Goal: Task Accomplishment & Management: Use online tool/utility

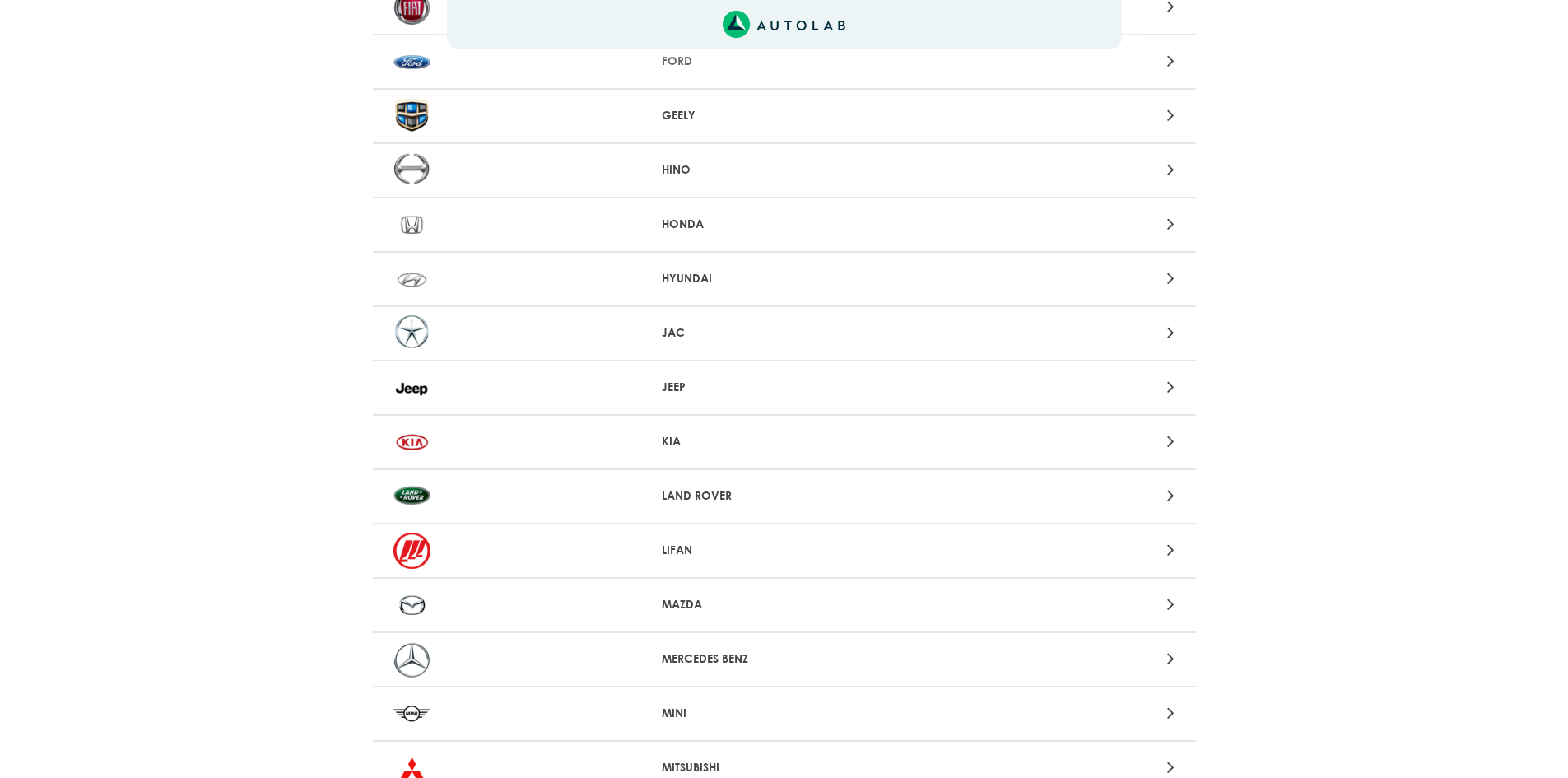
scroll to position [823, 0]
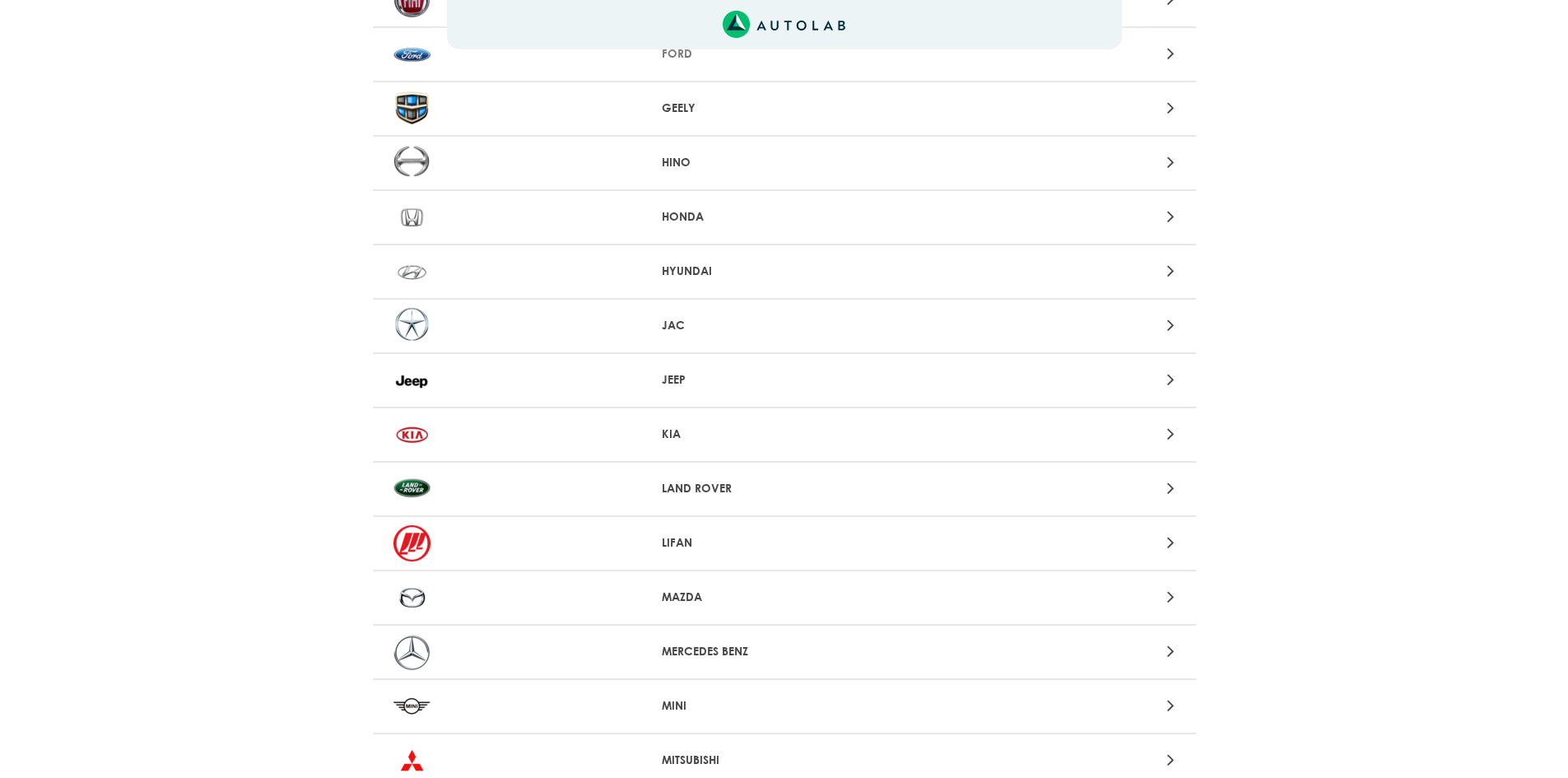
click at [484, 425] on div at bounding box center [515, 434] width 269 height 36
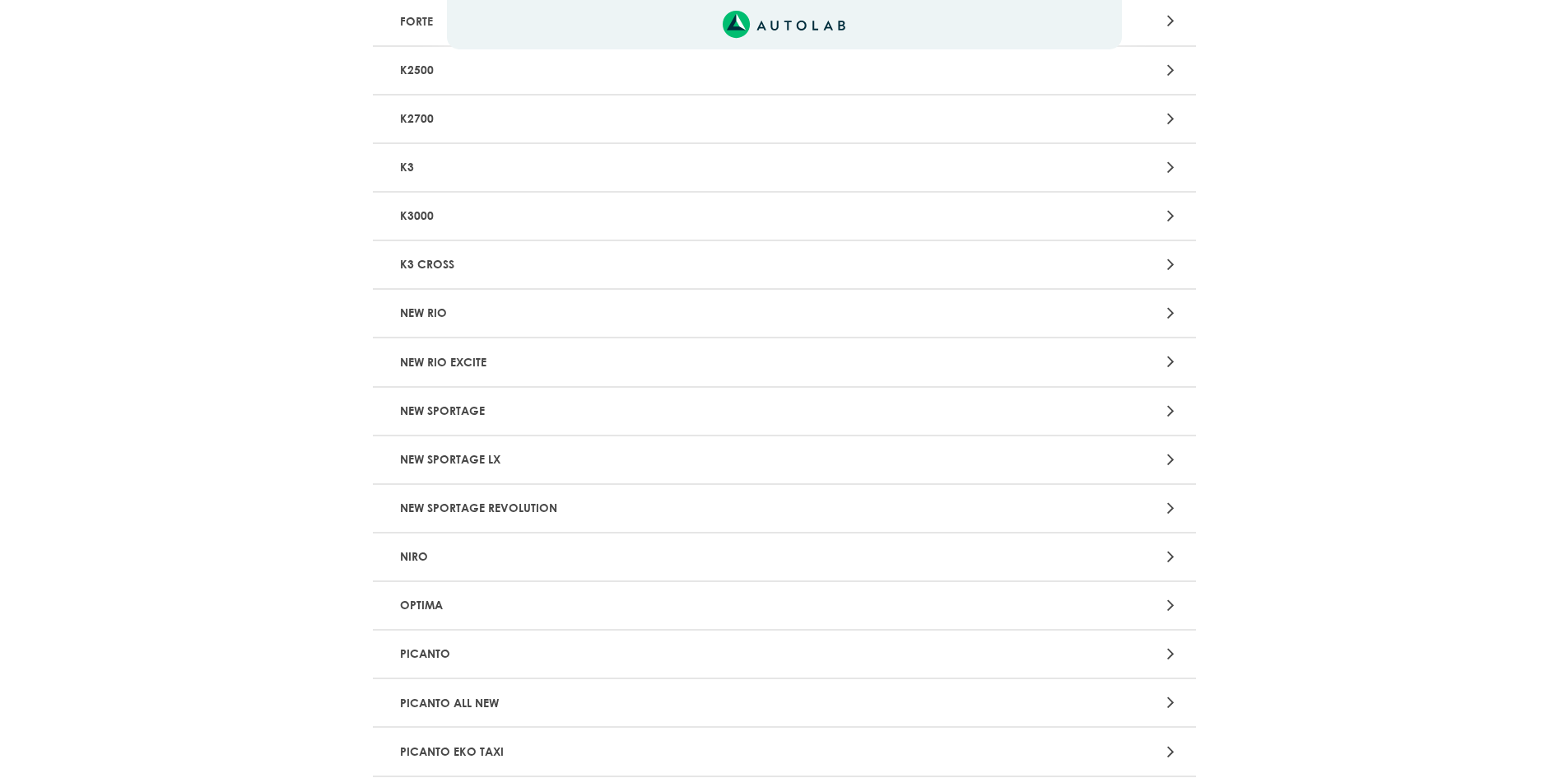
scroll to position [905, 0]
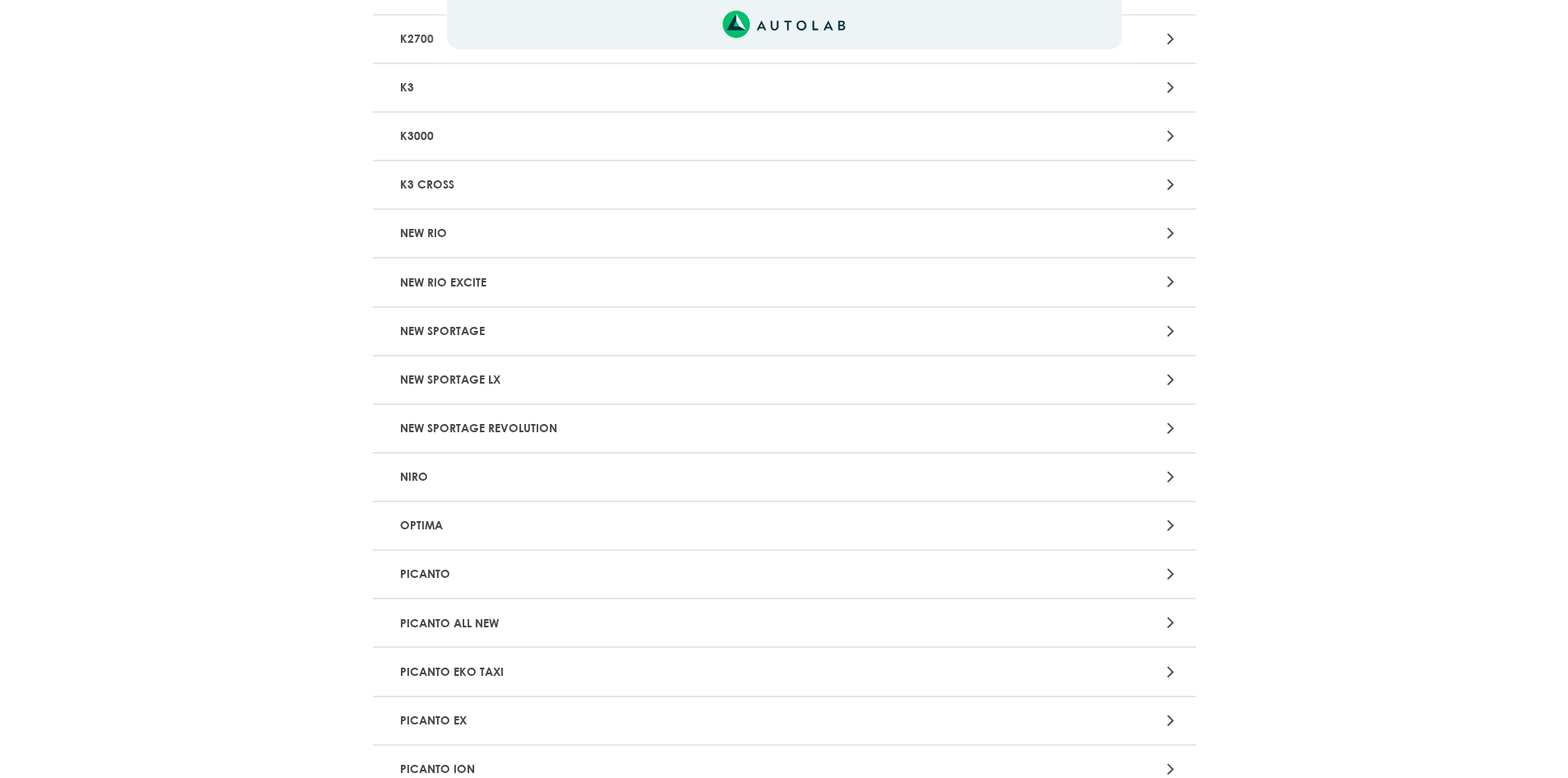
click at [501, 372] on p "NEW SPORTAGE LX" at bounding box center [650, 379] width 513 height 30
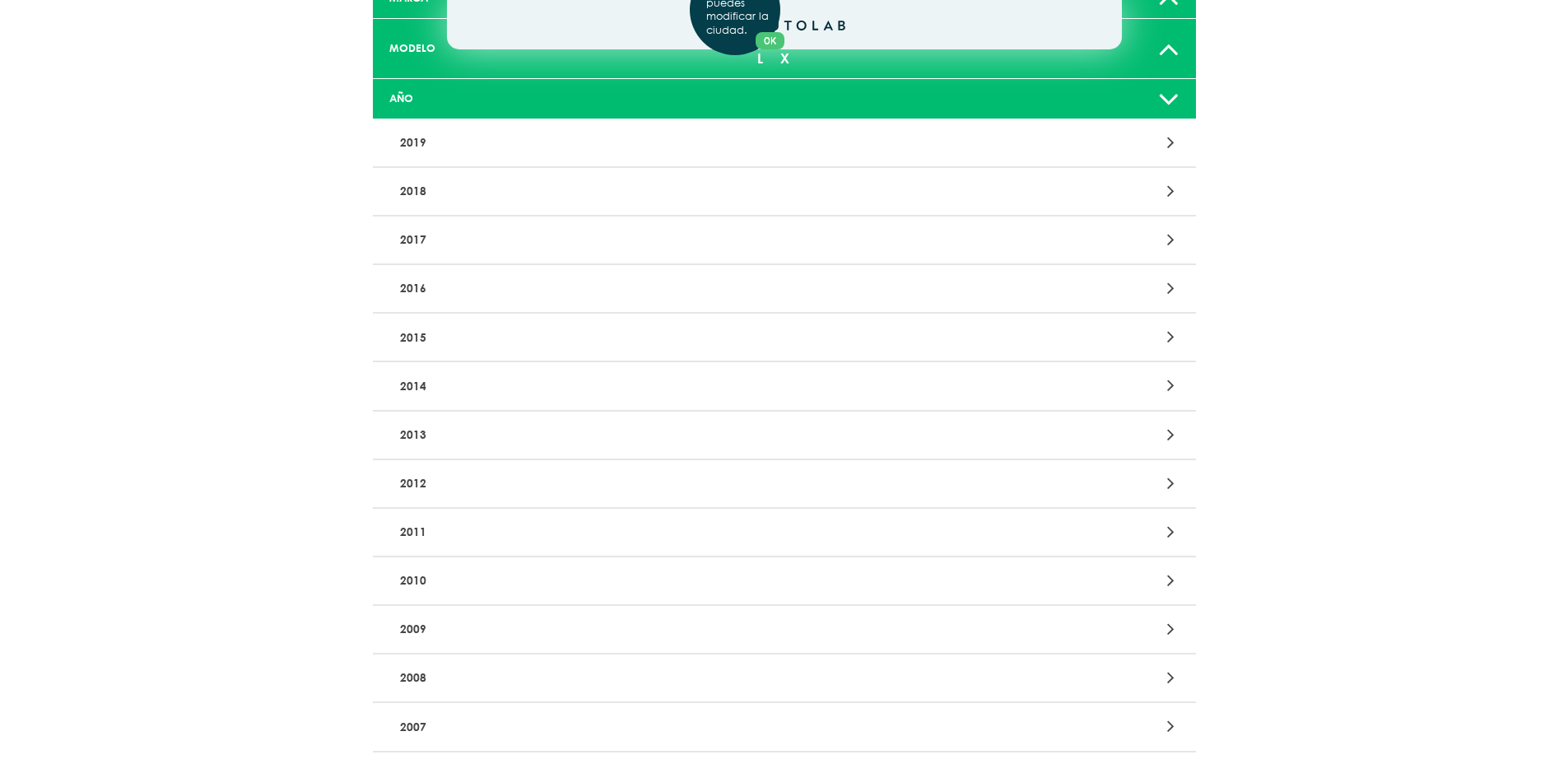
scroll to position [247, 0]
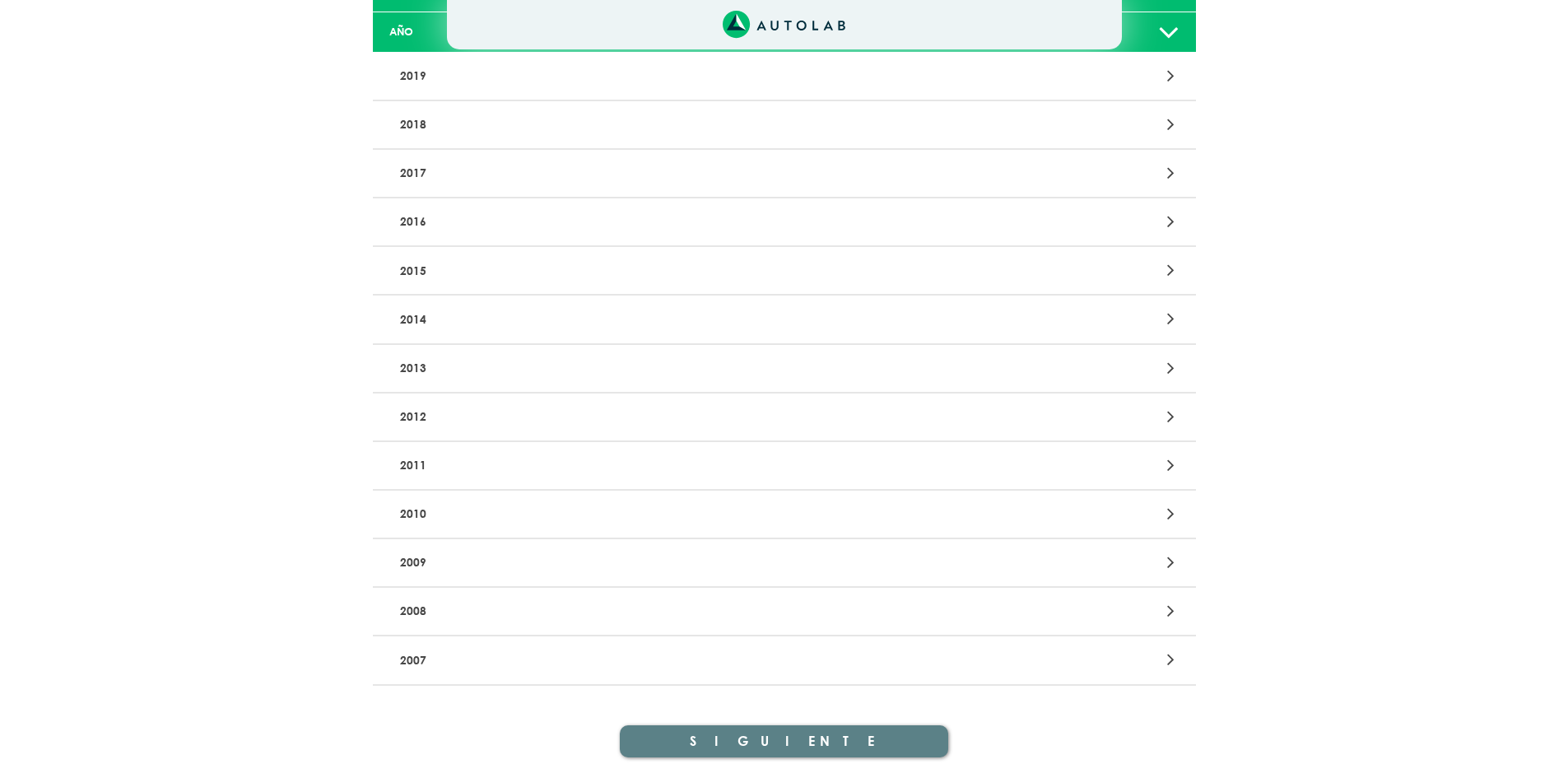
click at [459, 395] on div "Aquí, puedes modificar la ciudad. OK .aex,.bex{fill:none!important;stroke:#50c4…" at bounding box center [784, 142] width 1568 height 778
click at [1162, 406] on div at bounding box center [1053, 417] width 269 height 22
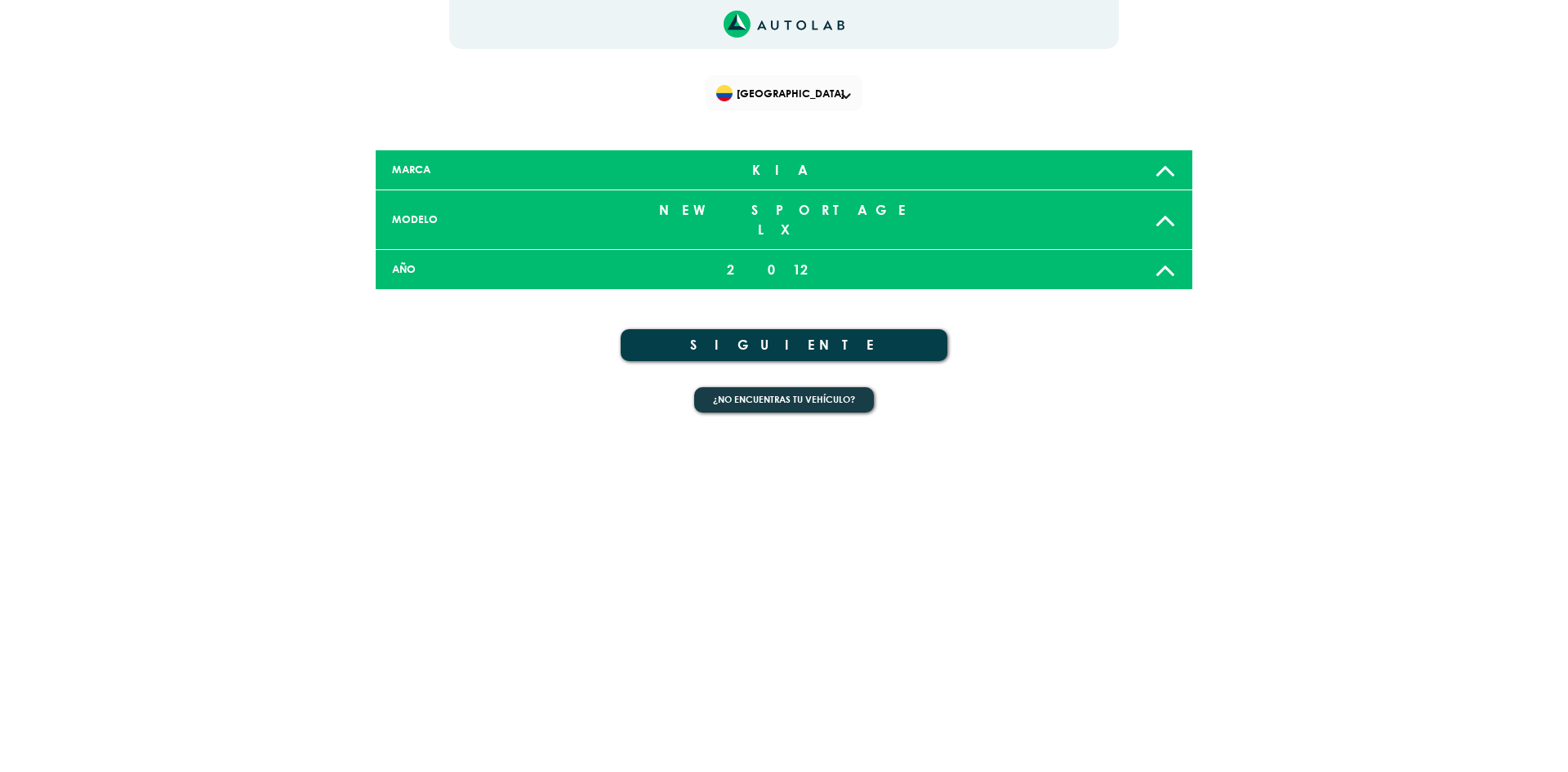
click at [759, 329] on button "SIGUIENTE" at bounding box center [783, 345] width 327 height 32
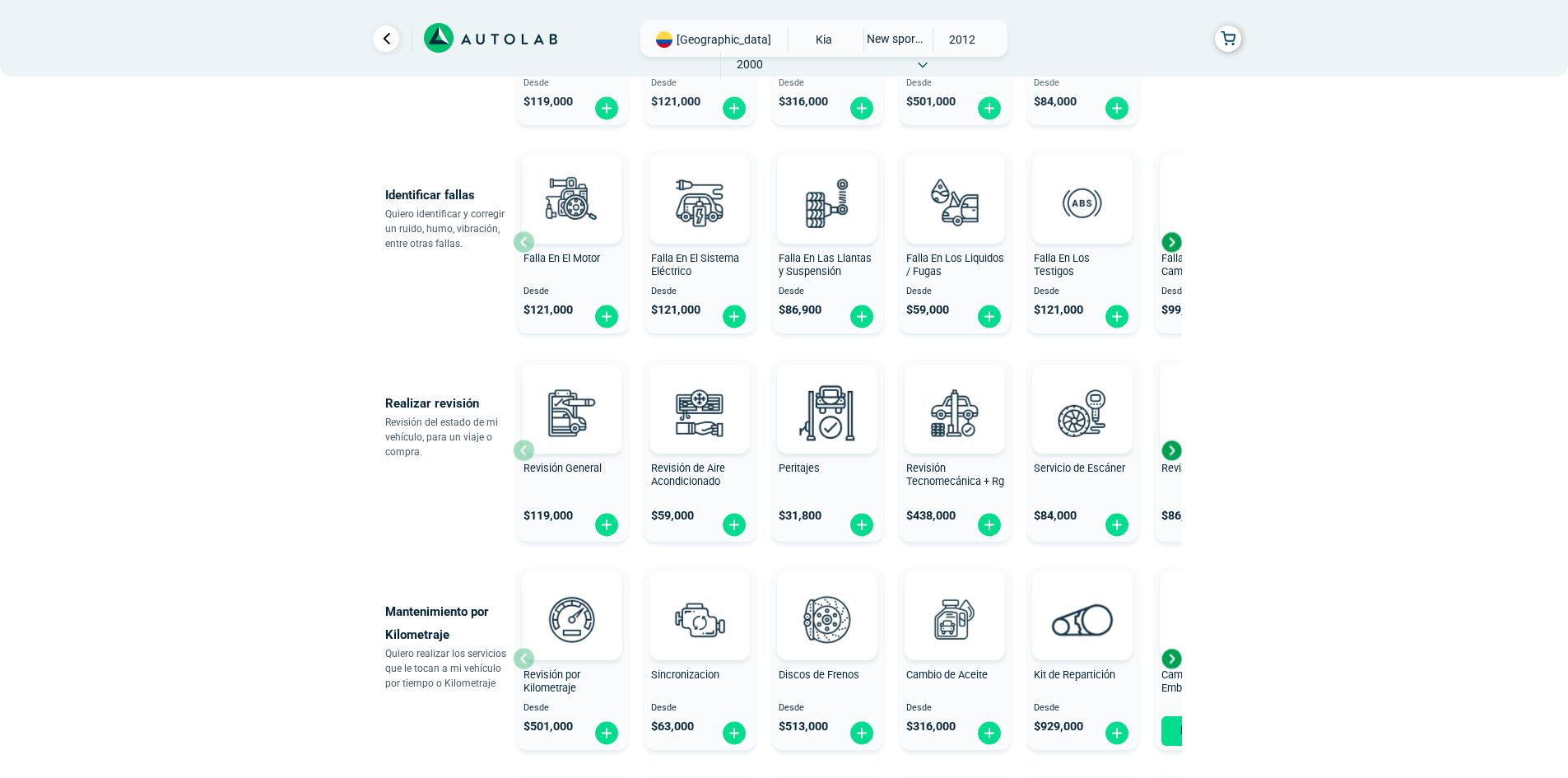
scroll to position [411, 0]
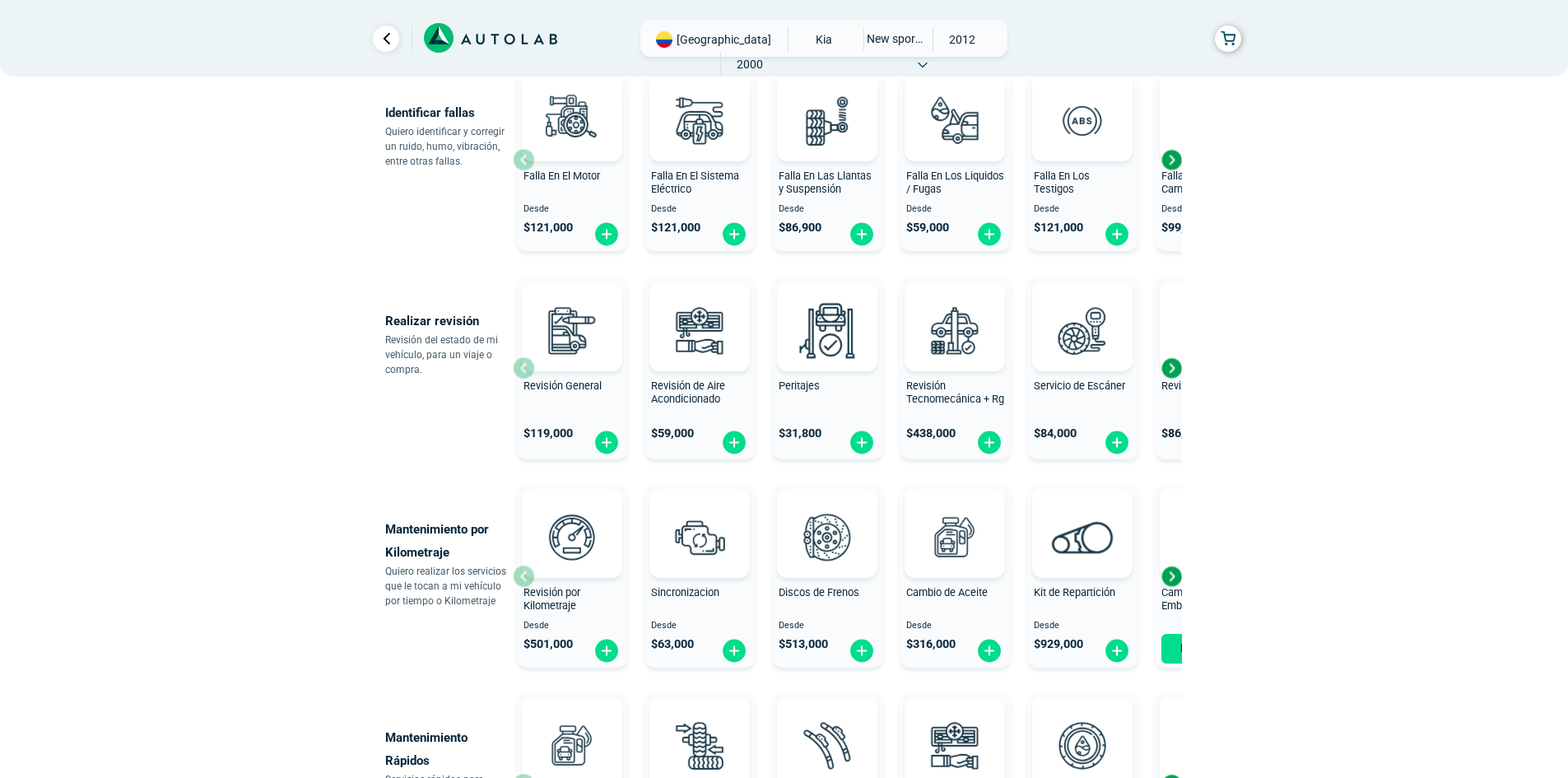
click at [1173, 579] on div "Next slide" at bounding box center [1171, 576] width 25 height 25
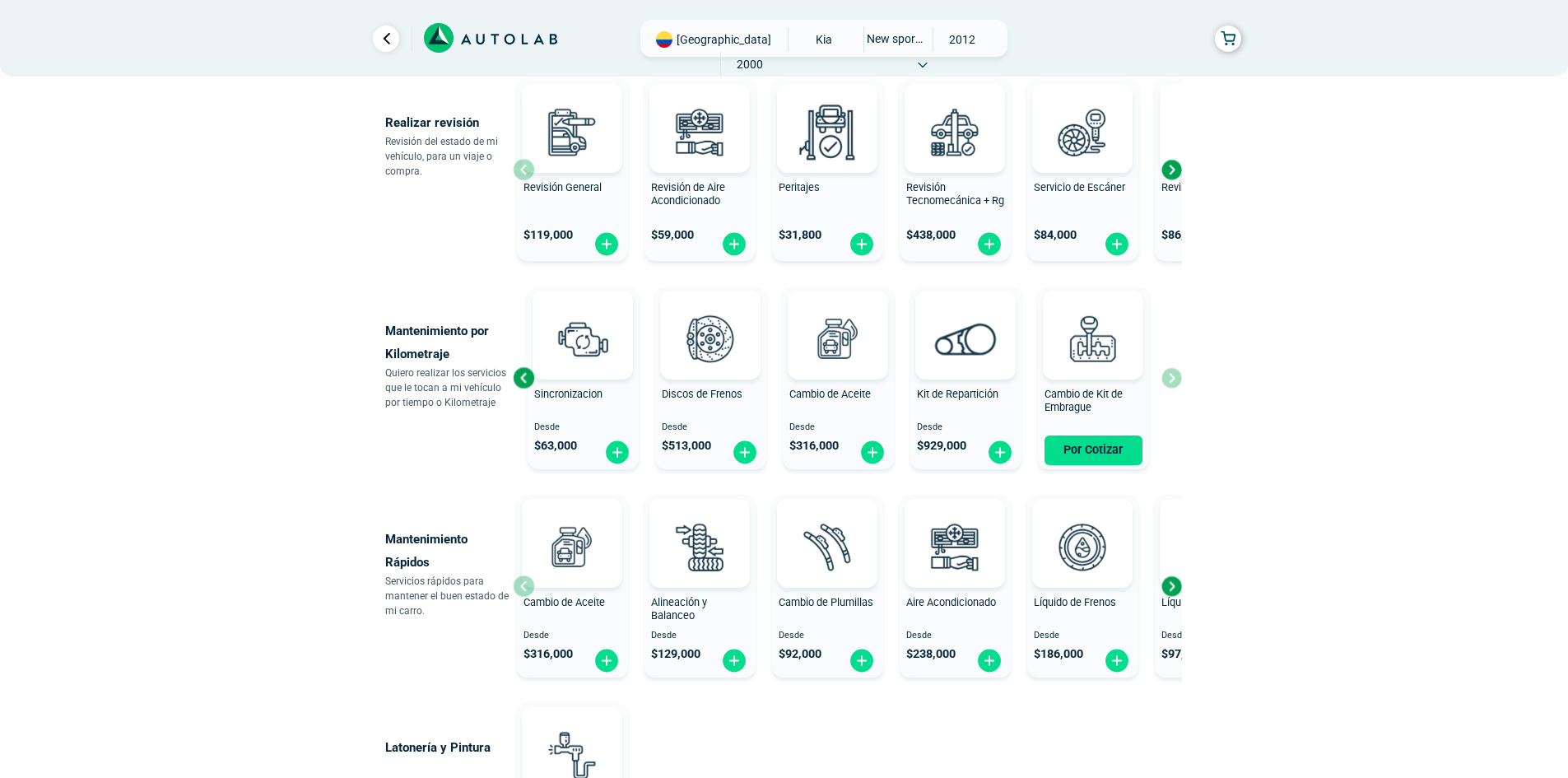
scroll to position [658, 0]
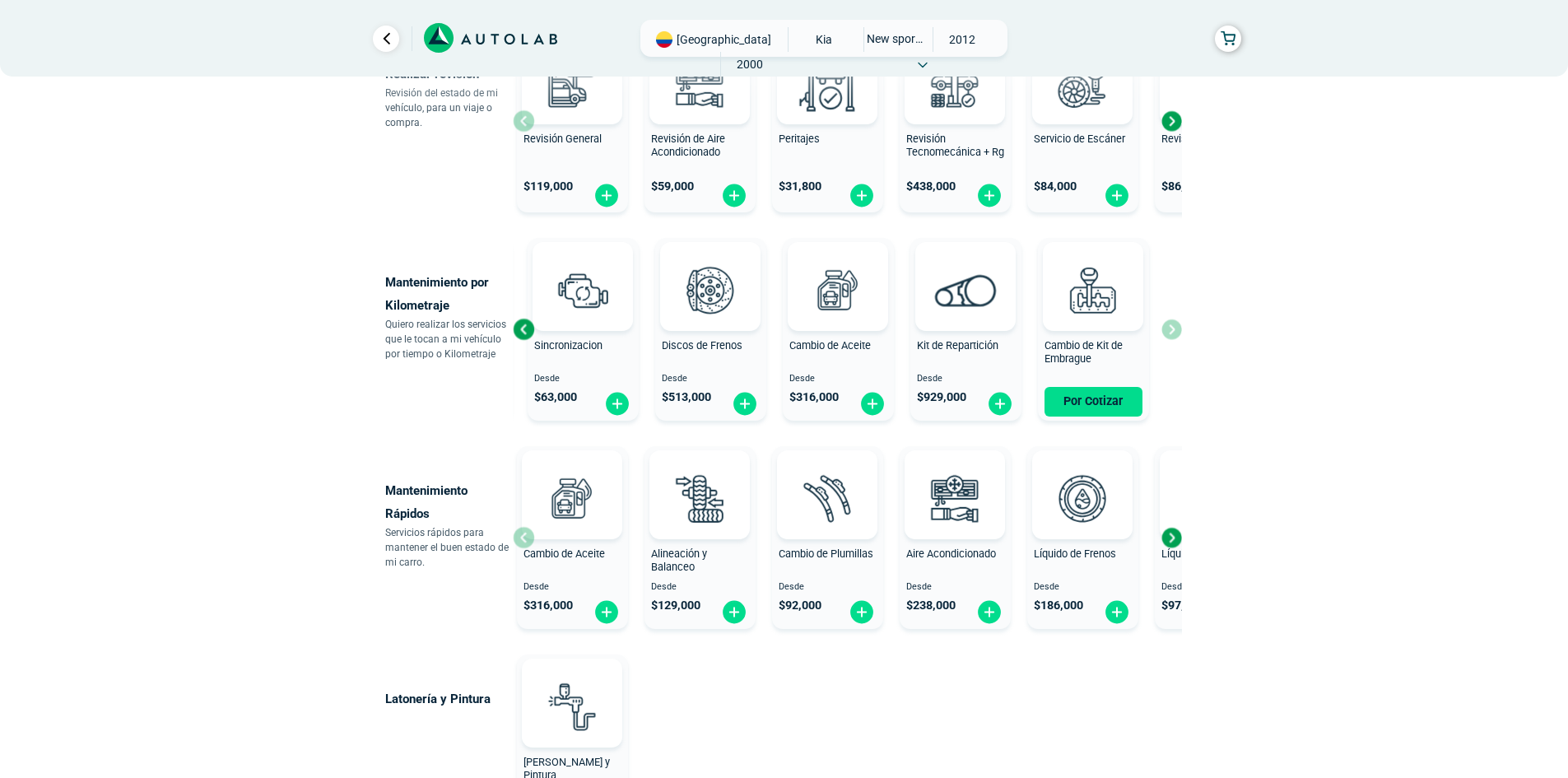
click at [1174, 543] on div "Next slide" at bounding box center [1171, 537] width 25 height 25
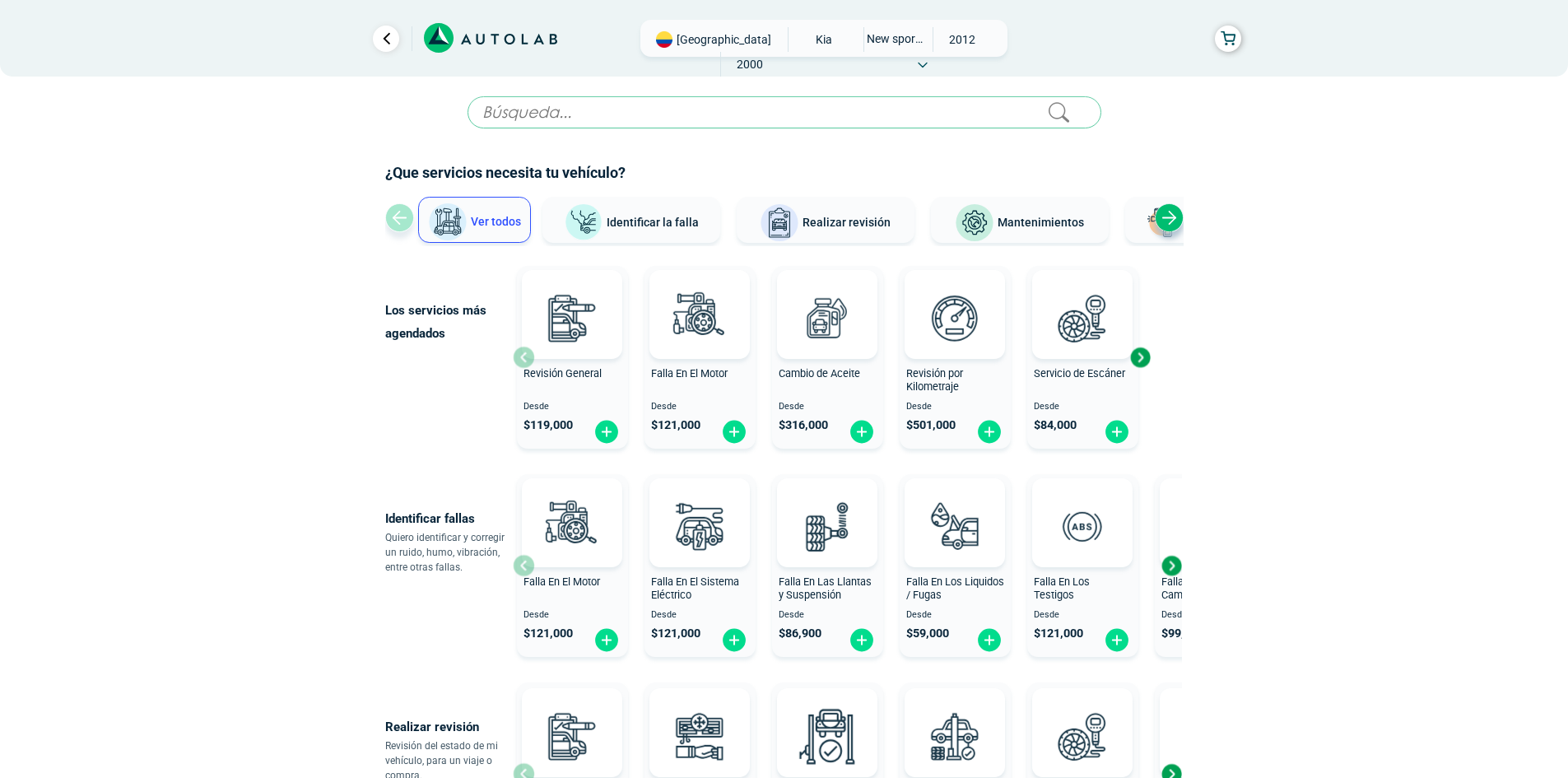
scroll to position [0, 0]
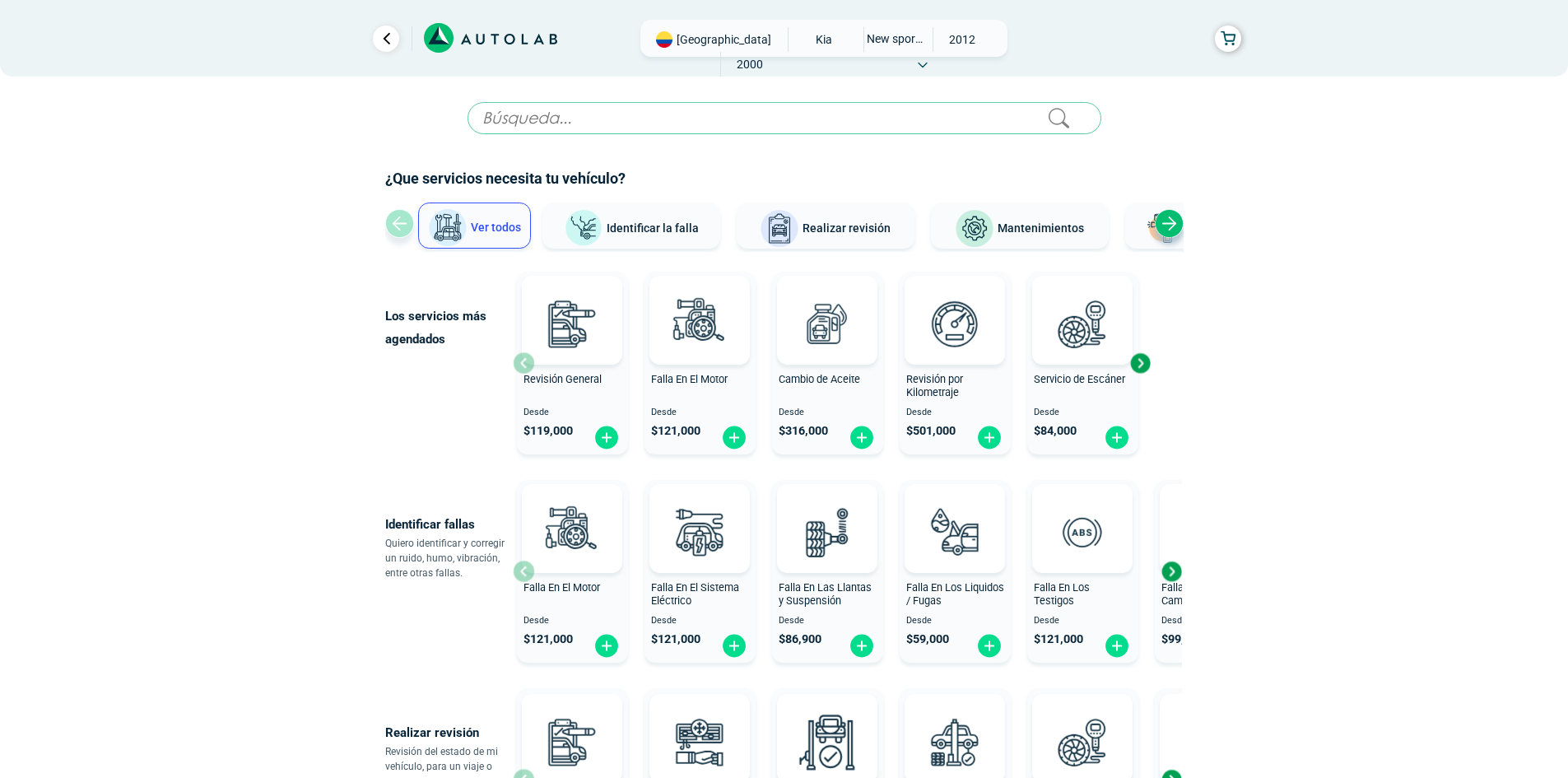
click at [1165, 226] on div "Next slide" at bounding box center [1168, 223] width 29 height 29
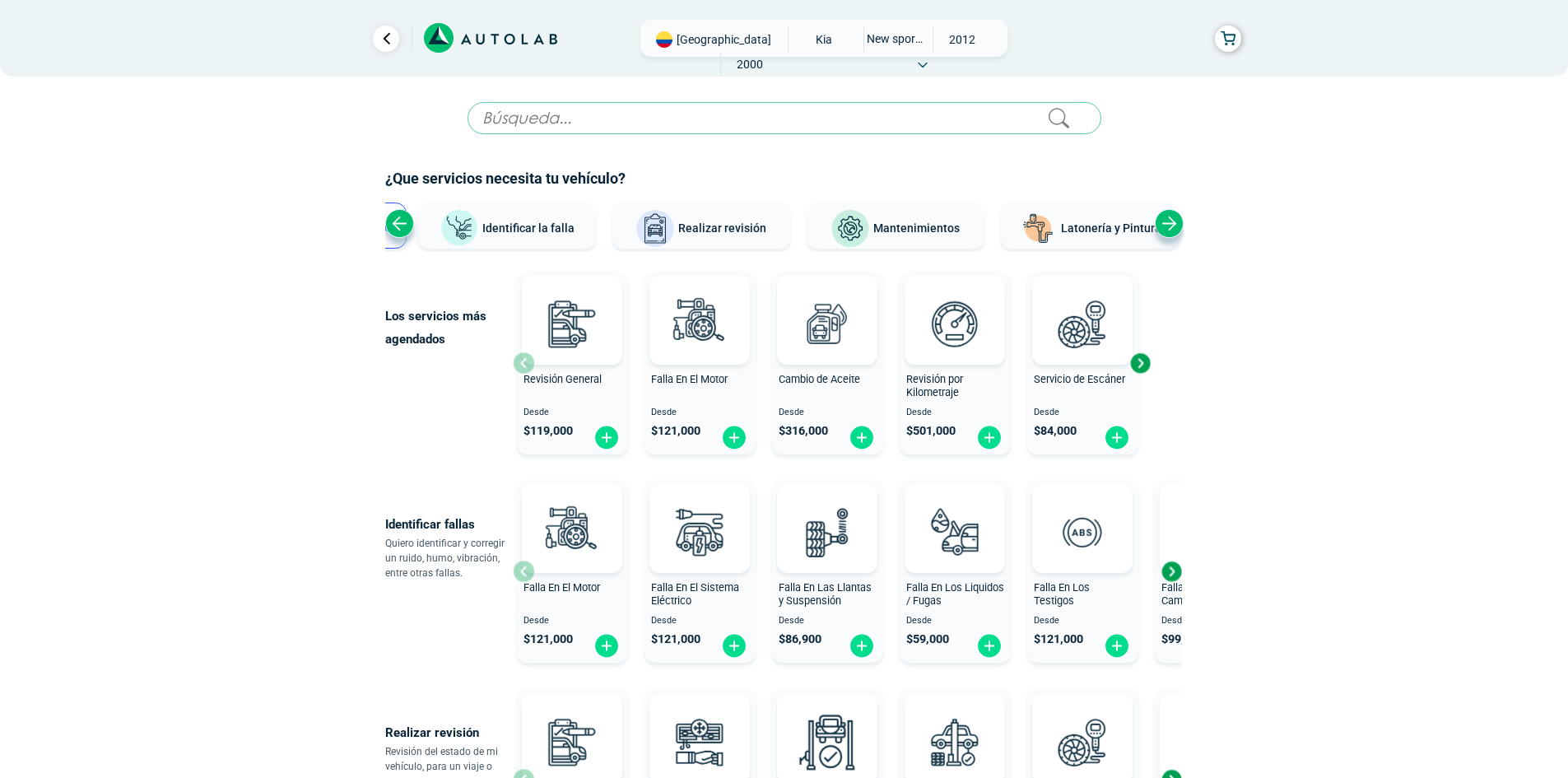
click at [1165, 226] on div "Next slide" at bounding box center [1168, 223] width 29 height 29
click at [561, 121] on input "text" at bounding box center [784, 118] width 633 height 32
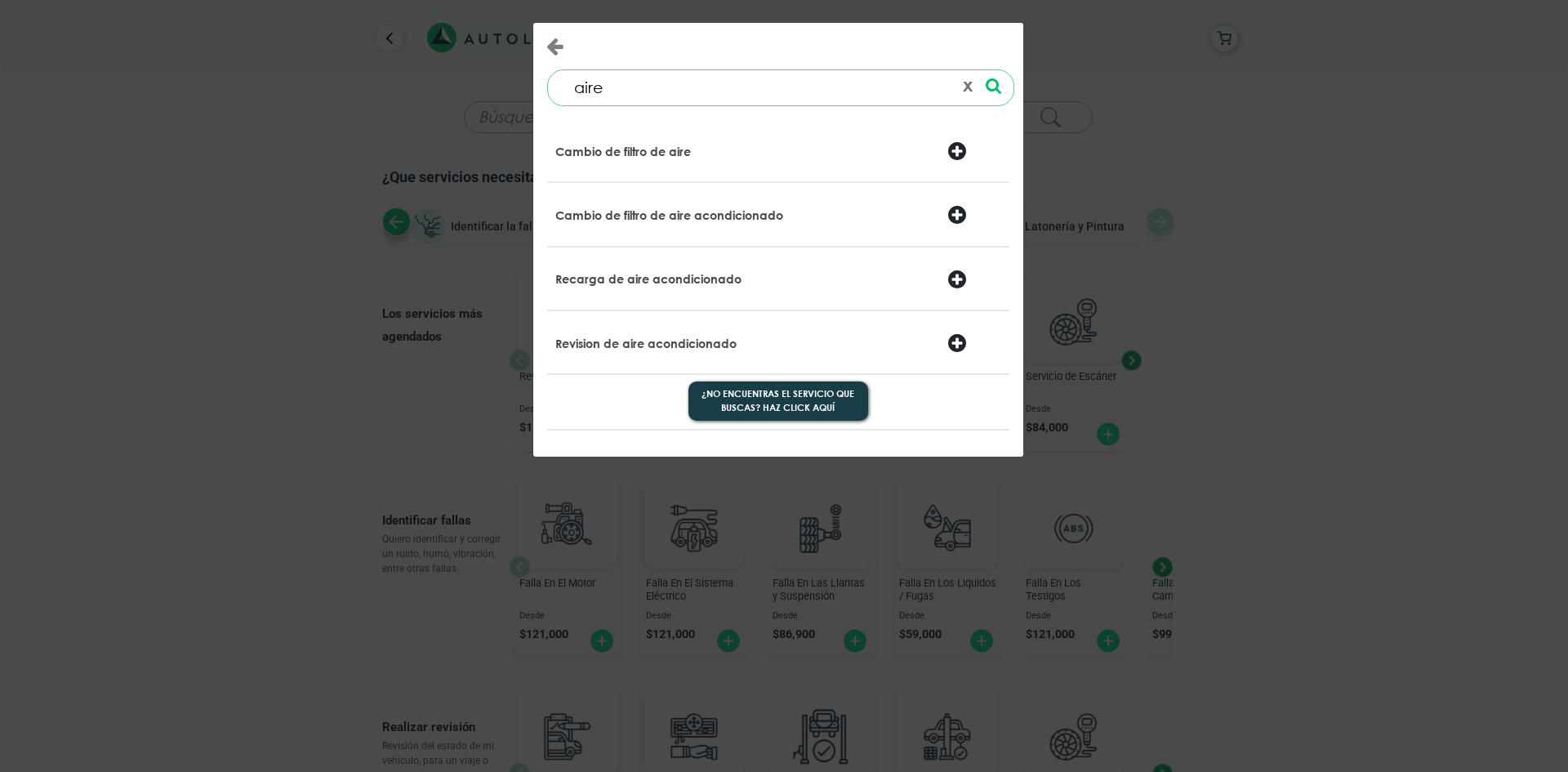
type input "aire"
click at [709, 270] on div "Recarga de aire acondicionado" at bounding box center [700, 281] width 314 height 23
